Goal: Information Seeking & Learning: Learn about a topic

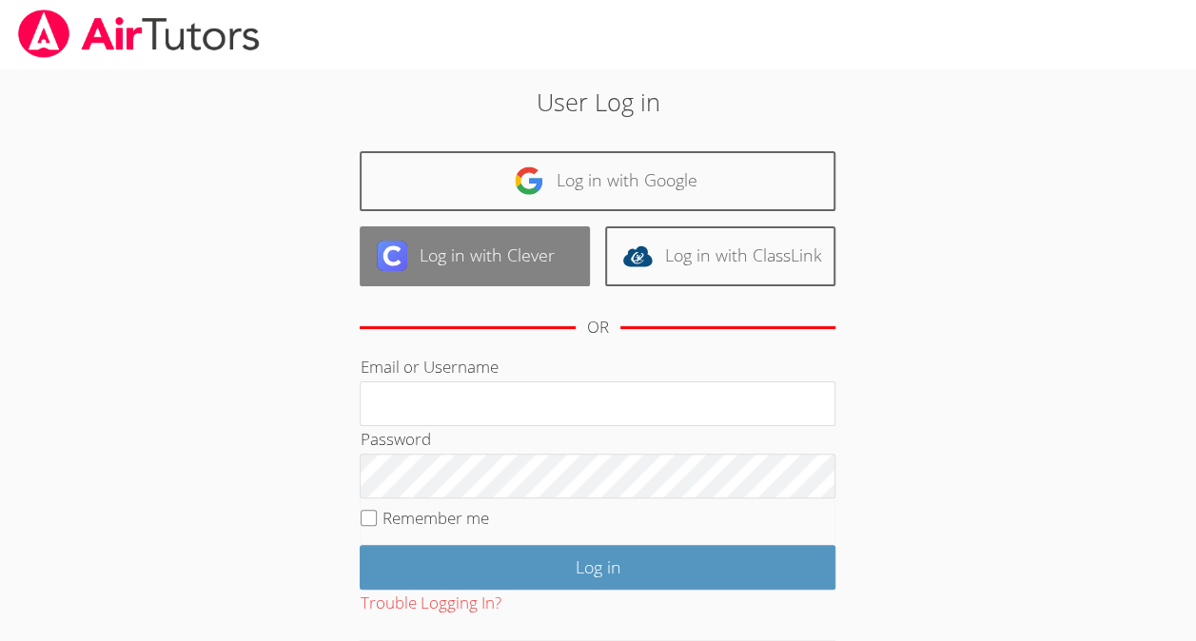
click at [514, 261] on link "Log in with Clever" at bounding box center [475, 256] width 230 height 60
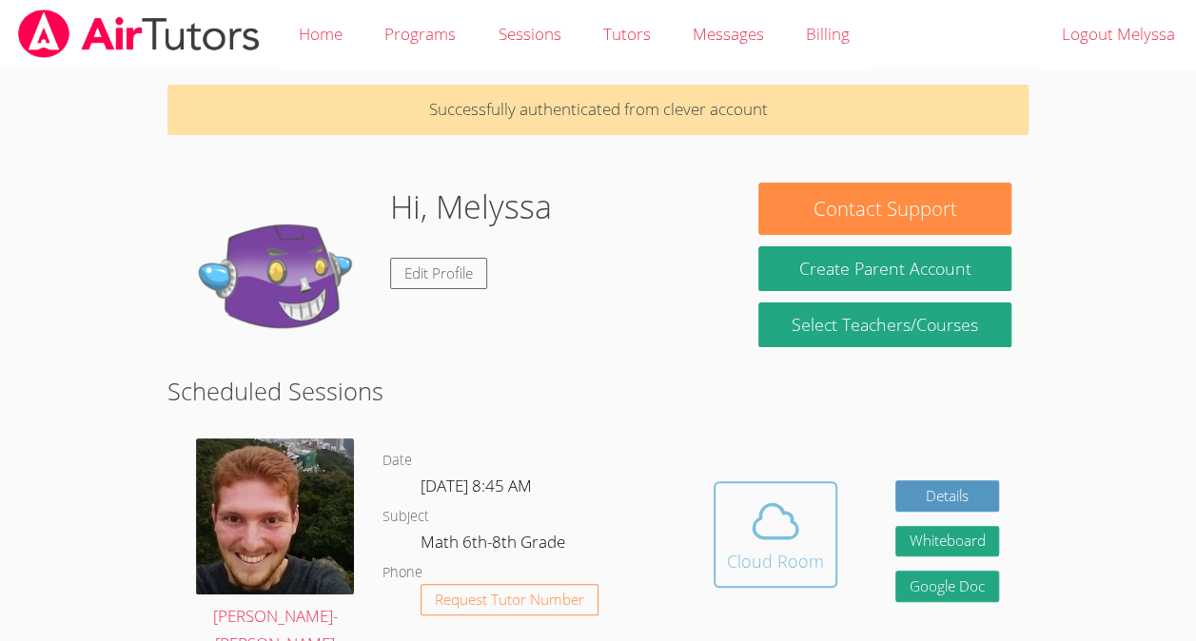
click at [754, 495] on icon at bounding box center [775, 521] width 53 height 53
click at [762, 522] on icon at bounding box center [775, 521] width 53 height 53
click at [780, 520] on icon at bounding box center [775, 521] width 53 height 53
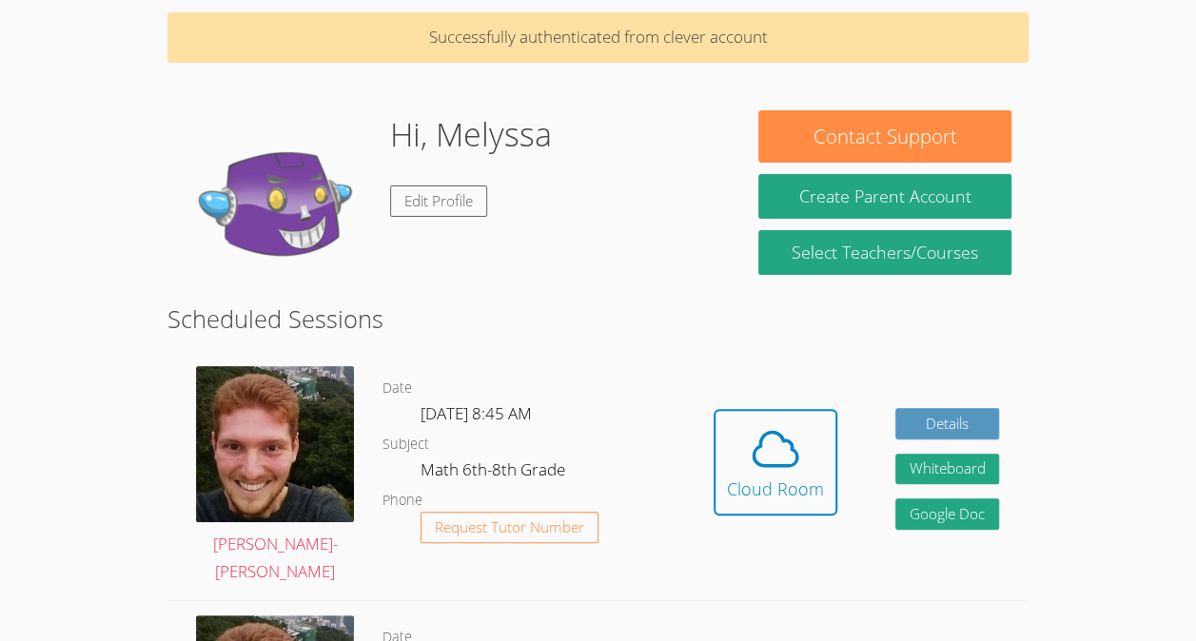
scroll to position [70, 0]
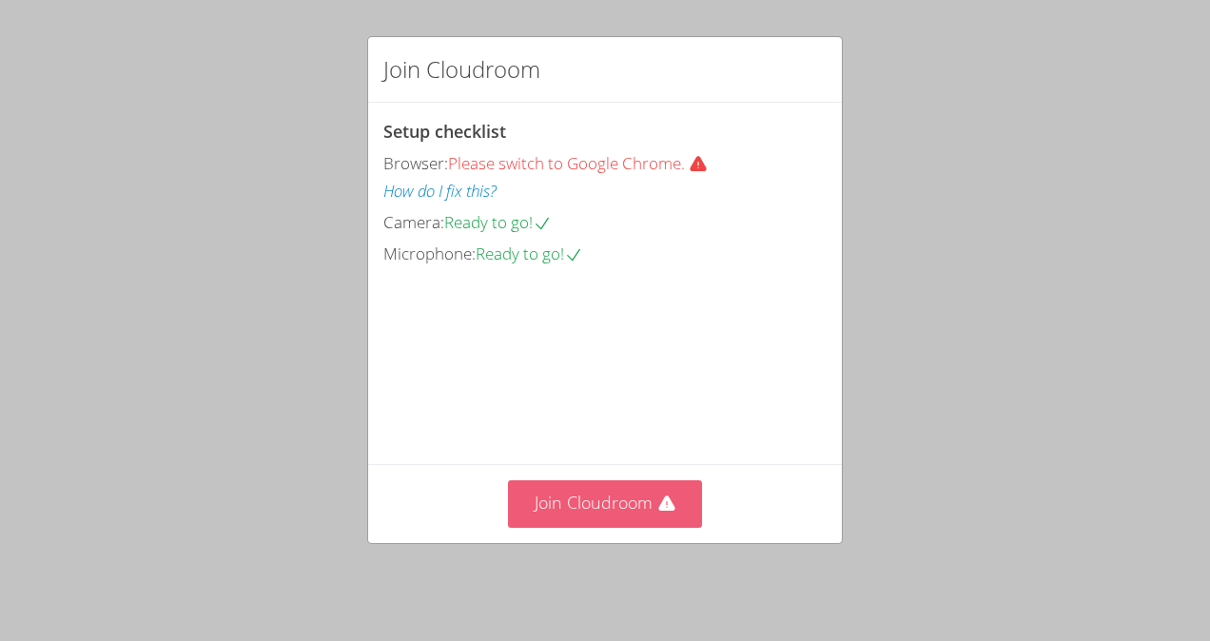
click at [658, 511] on icon at bounding box center [666, 503] width 16 height 15
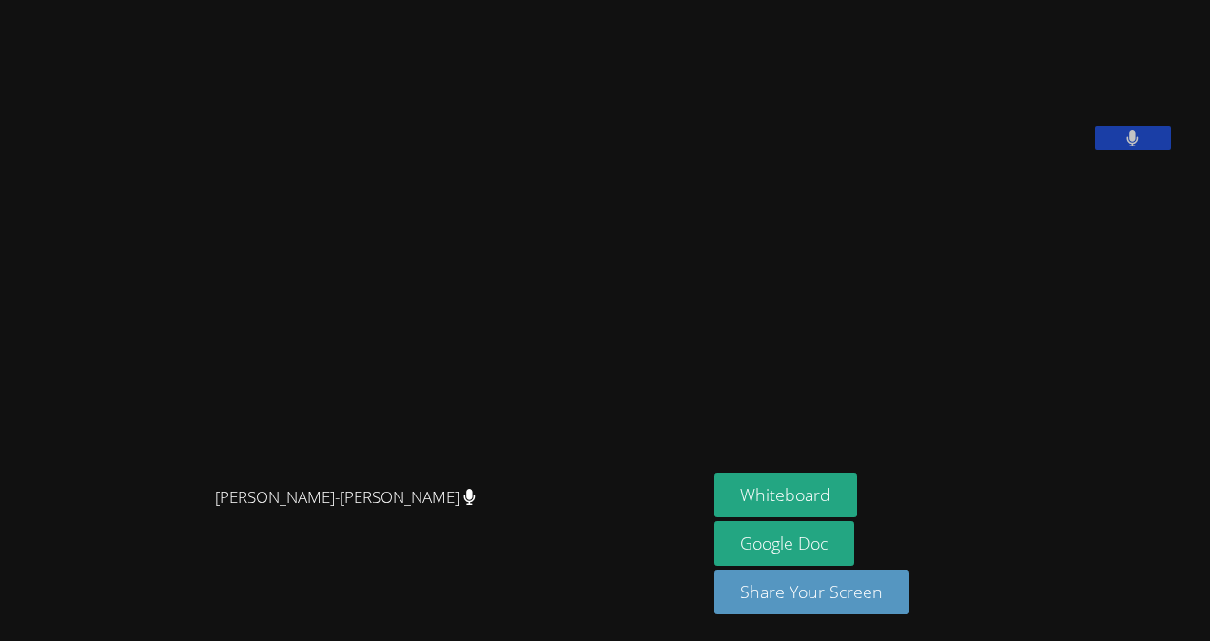
click at [658, 514] on div "Vincent Astray-Caneda" at bounding box center [354, 515] width 692 height 76
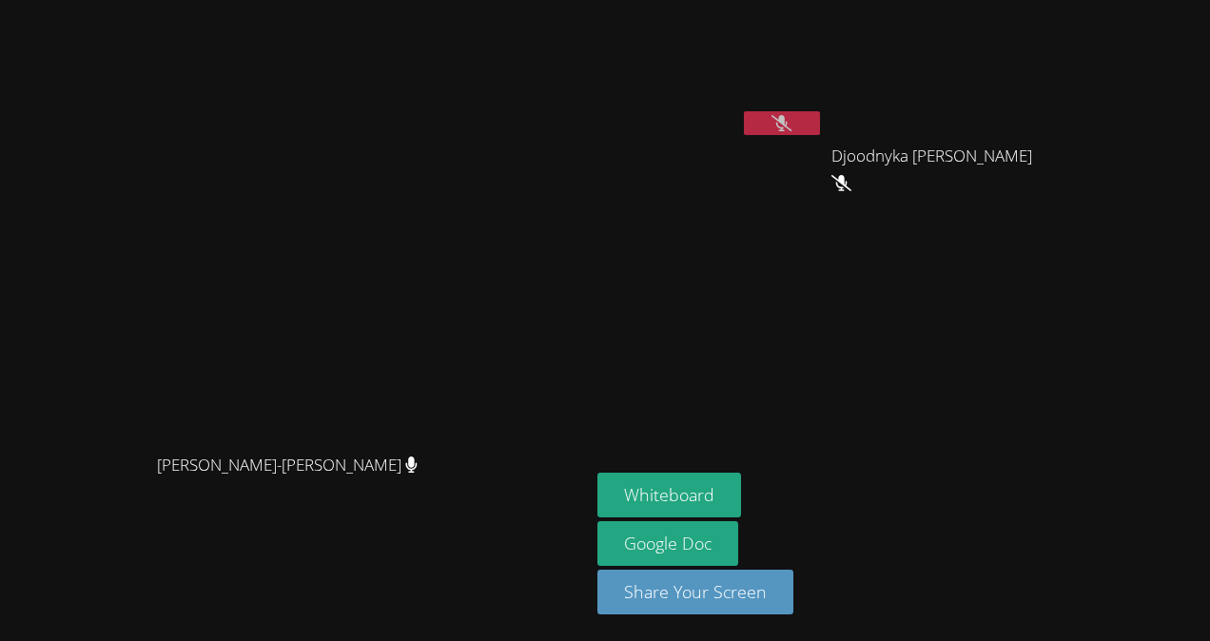
click at [820, 117] on button at bounding box center [782, 123] width 76 height 24
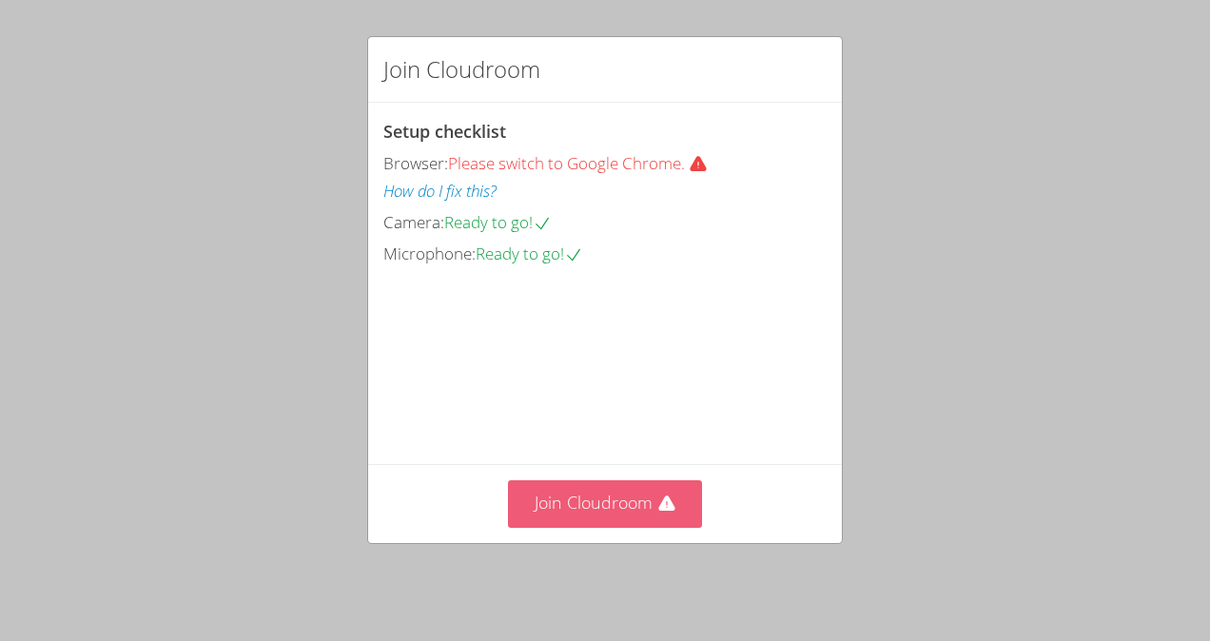
click at [584, 508] on button "Join Cloudroom" at bounding box center [605, 504] width 195 height 47
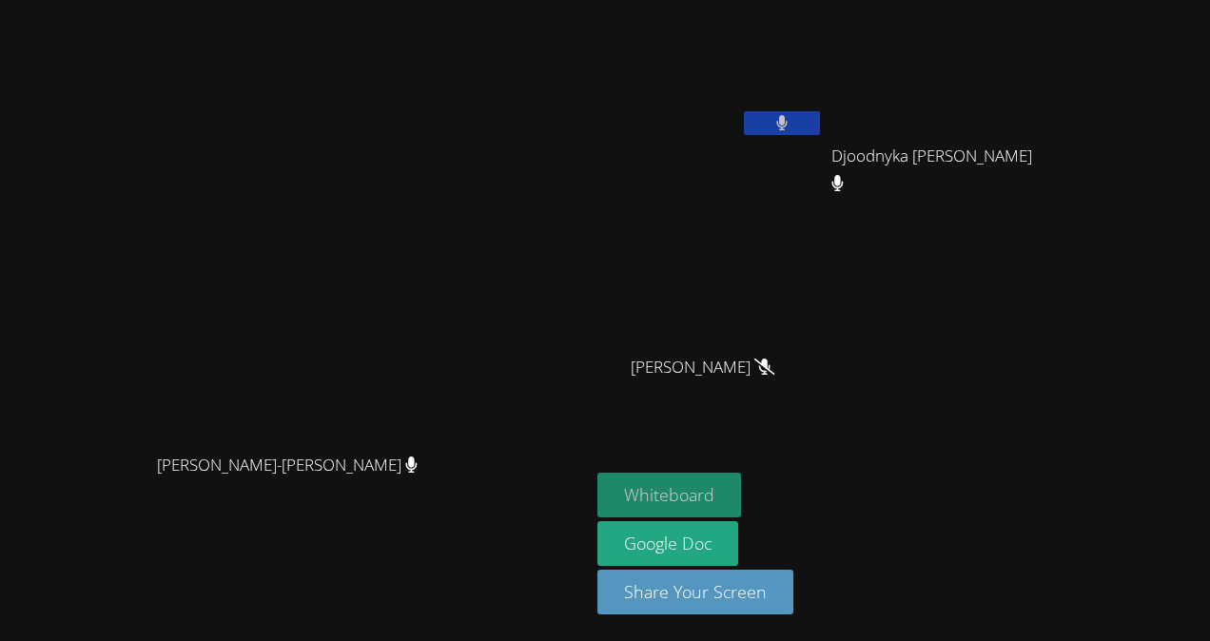
click at [741, 491] on button "Whiteboard" at bounding box center [670, 495] width 144 height 45
click at [820, 118] on button at bounding box center [782, 123] width 76 height 24
click at [792, 116] on icon at bounding box center [782, 123] width 20 height 16
click at [820, 116] on button at bounding box center [782, 123] width 76 height 24
click at [792, 119] on icon at bounding box center [782, 123] width 20 height 16
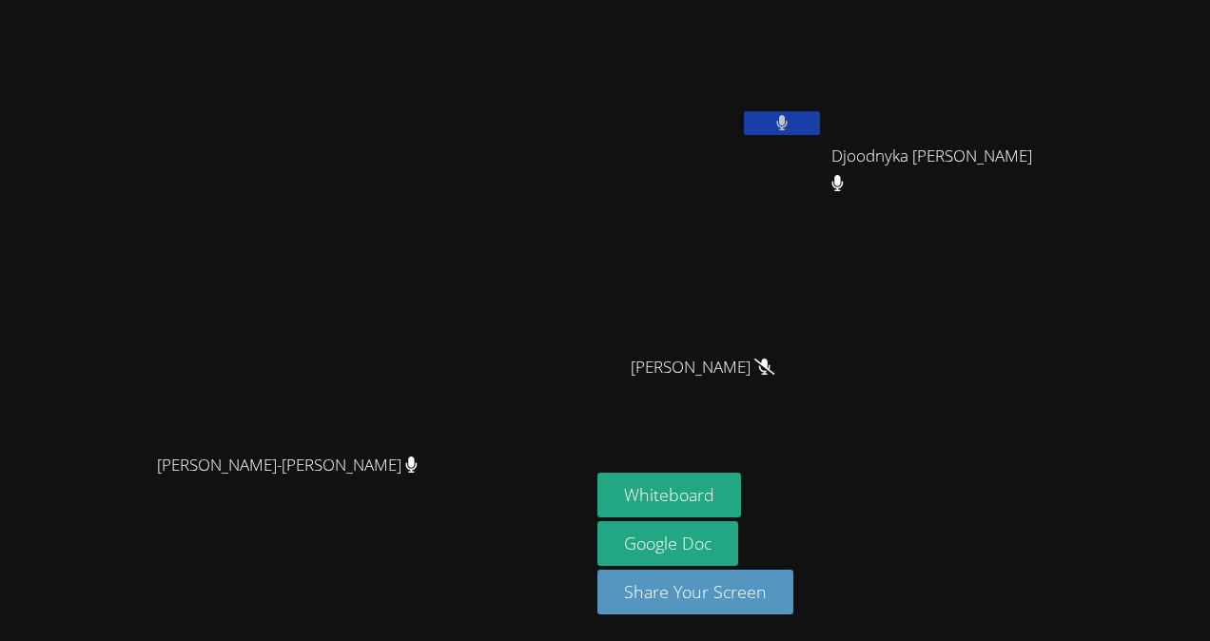
click at [788, 124] on icon at bounding box center [781, 123] width 11 height 16
click at [824, 99] on video at bounding box center [711, 72] width 226 height 128
click at [820, 125] on button at bounding box center [782, 123] width 76 height 24
click at [438, 178] on video at bounding box center [294, 283] width 285 height 324
click at [741, 511] on button "Whiteboard" at bounding box center [670, 495] width 144 height 45
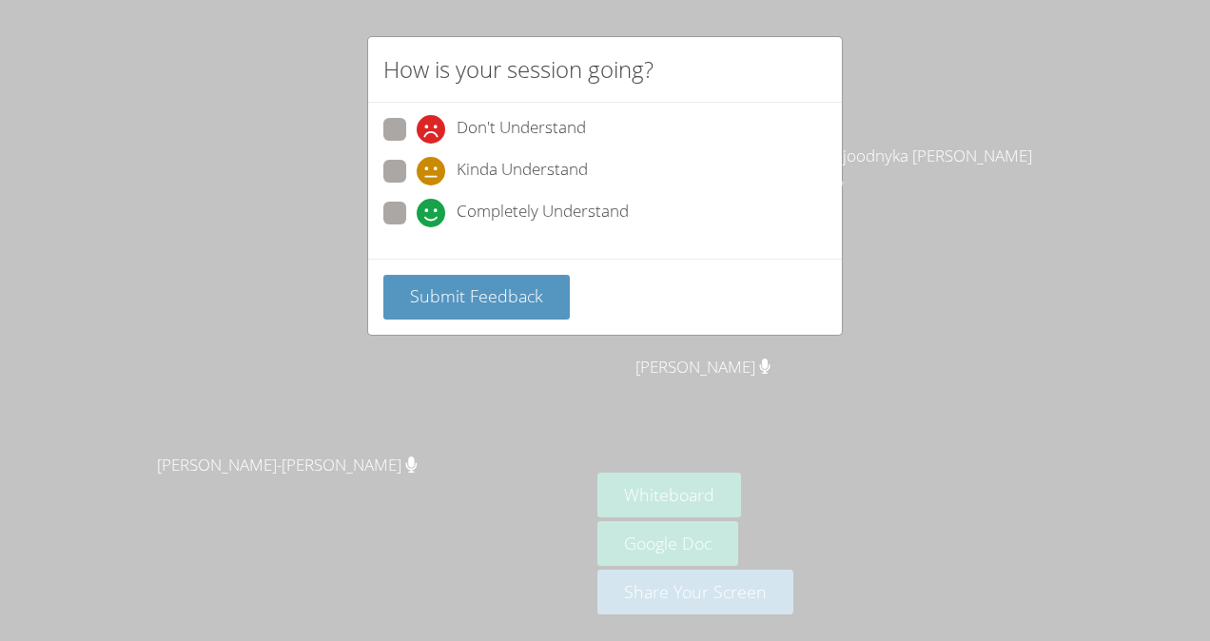
click at [501, 217] on span "Completely Understand" at bounding box center [543, 213] width 172 height 29
click at [433, 217] on input "Completely Understand" at bounding box center [425, 210] width 16 height 16
radio input "true"
click at [518, 312] on button "Submit Feedback" at bounding box center [476, 297] width 187 height 45
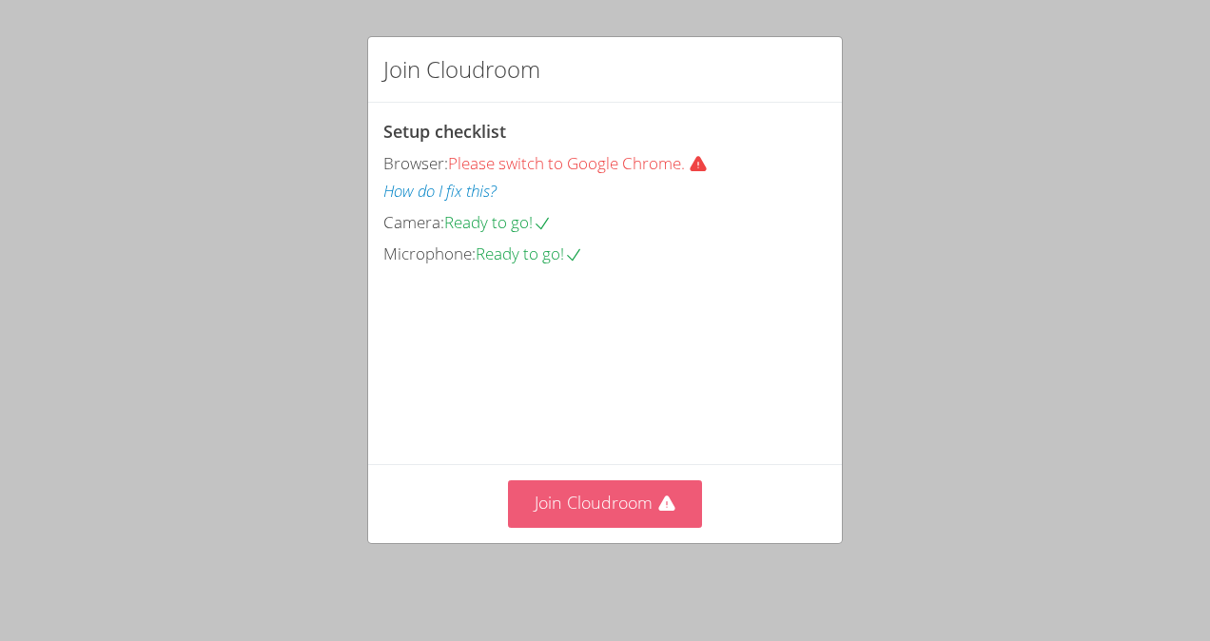
click at [617, 523] on button "Join Cloudroom" at bounding box center [605, 504] width 195 height 47
